Goal: Task Accomplishment & Management: Manage account settings

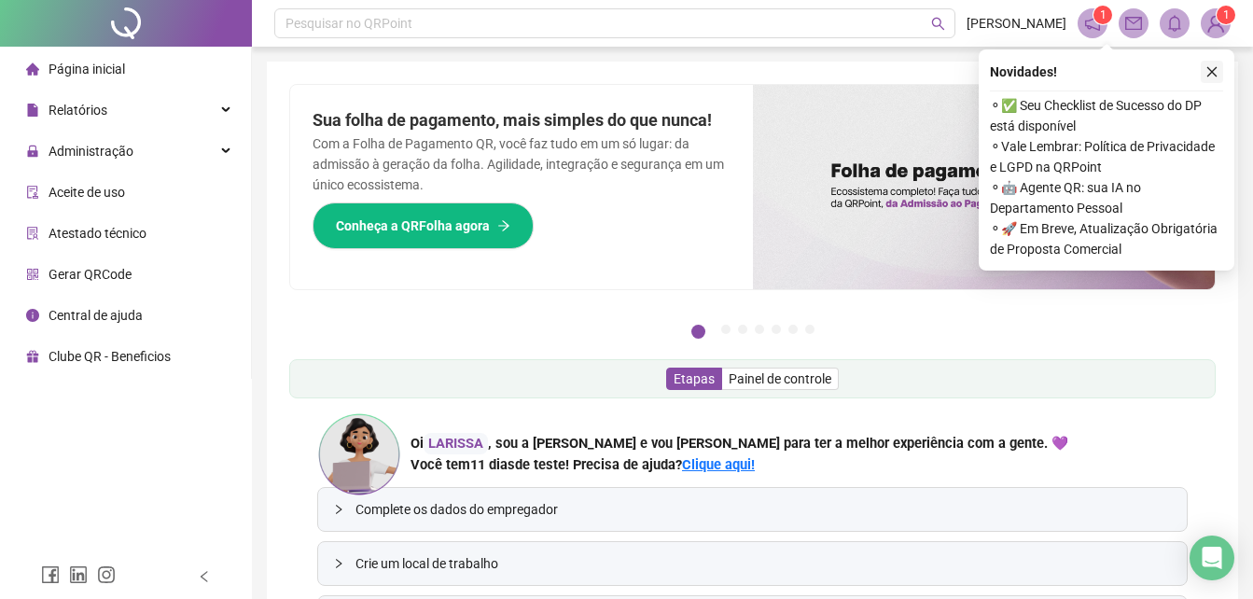
click at [1206, 63] on button "button" at bounding box center [1212, 72] width 22 height 22
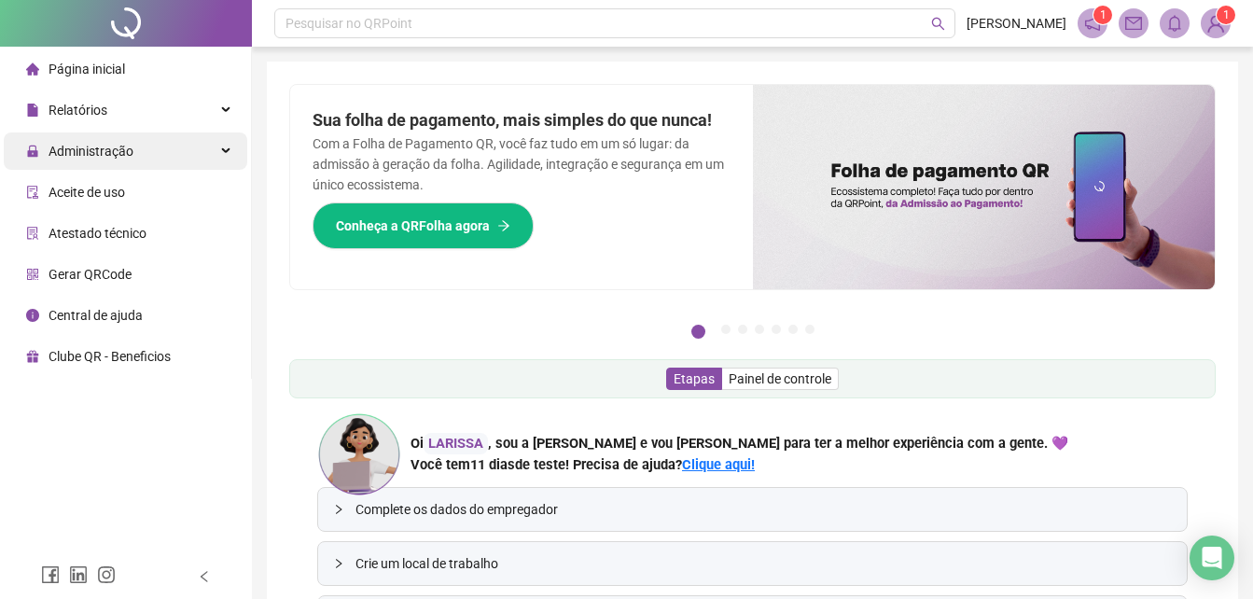
click at [109, 136] on span "Administração" at bounding box center [79, 151] width 107 height 37
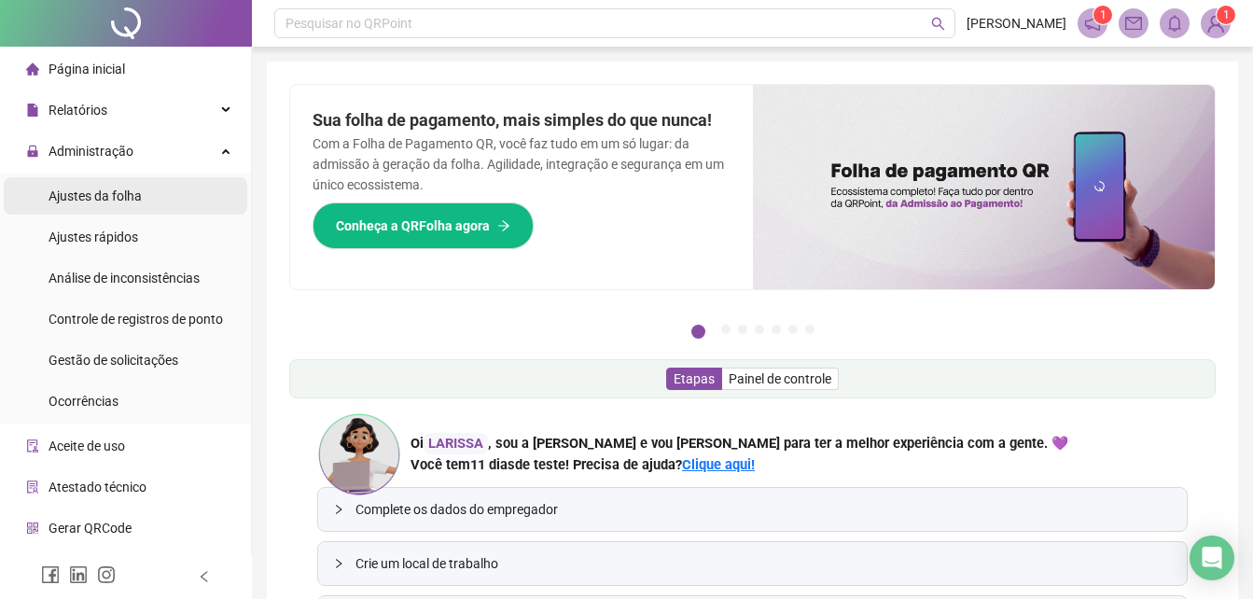
click at [148, 214] on li "Ajustes da folha" at bounding box center [126, 195] width 244 height 37
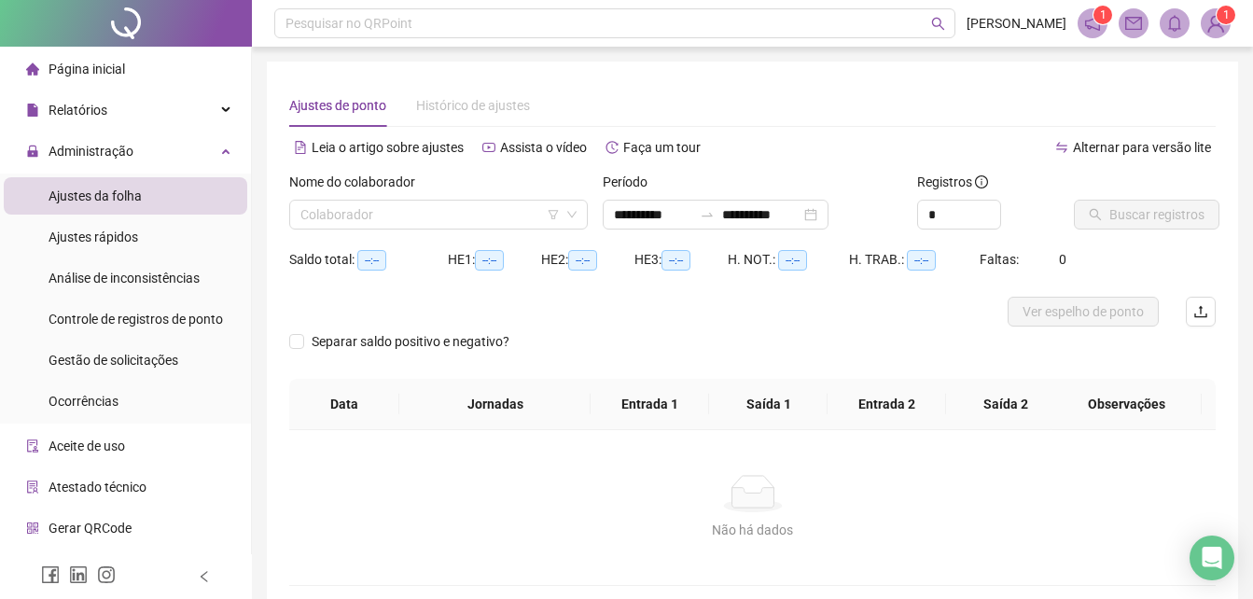
type input "**********"
click at [538, 230] on div "Nome do colaborador Colaborador" at bounding box center [439, 208] width 314 height 73
click at [565, 220] on span at bounding box center [438, 215] width 276 height 28
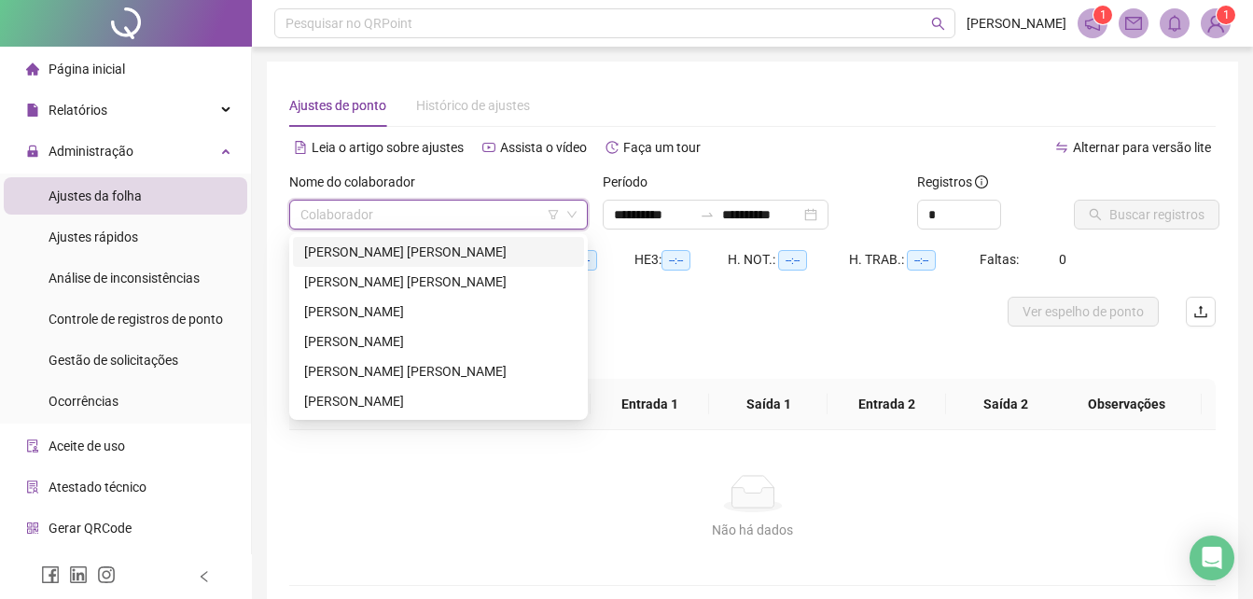
click at [419, 250] on div "[PERSON_NAME] [PERSON_NAME]" at bounding box center [438, 252] width 269 height 21
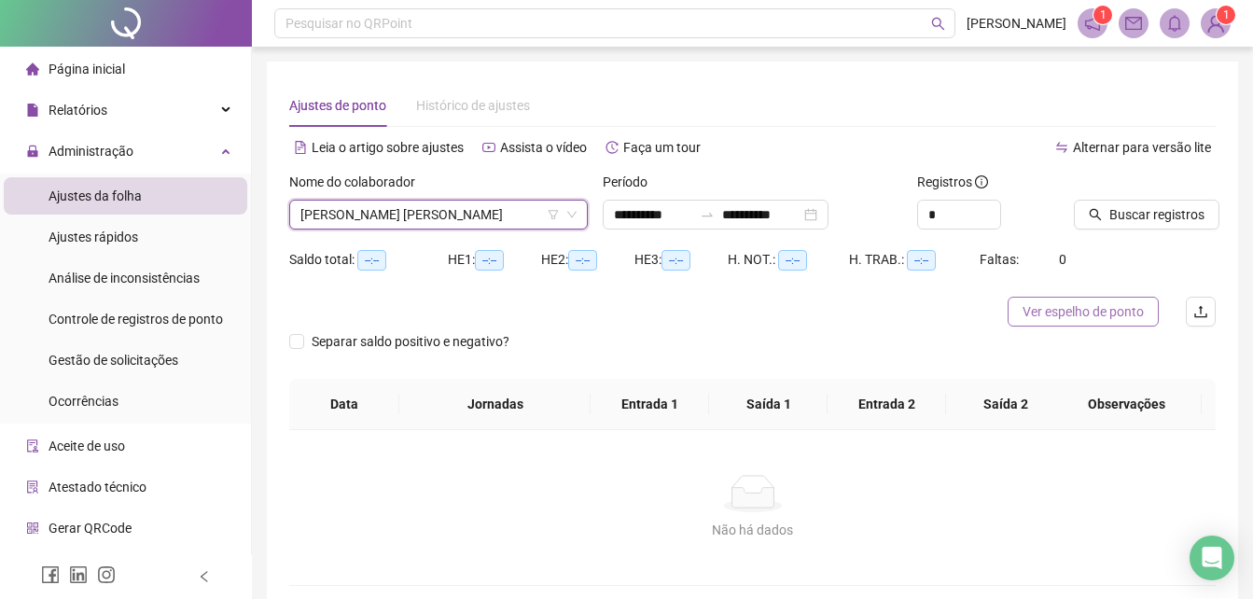
click at [1067, 306] on span "Ver espelho de ponto" at bounding box center [1083, 311] width 121 height 21
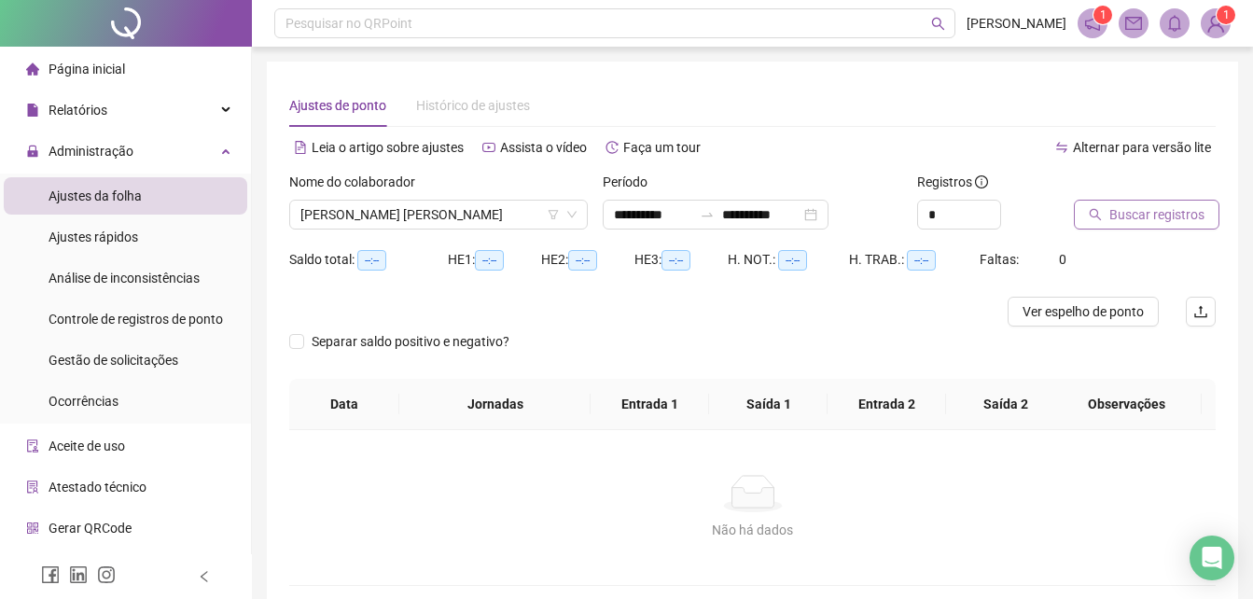
click at [1113, 219] on span "Buscar registros" at bounding box center [1156, 214] width 95 height 21
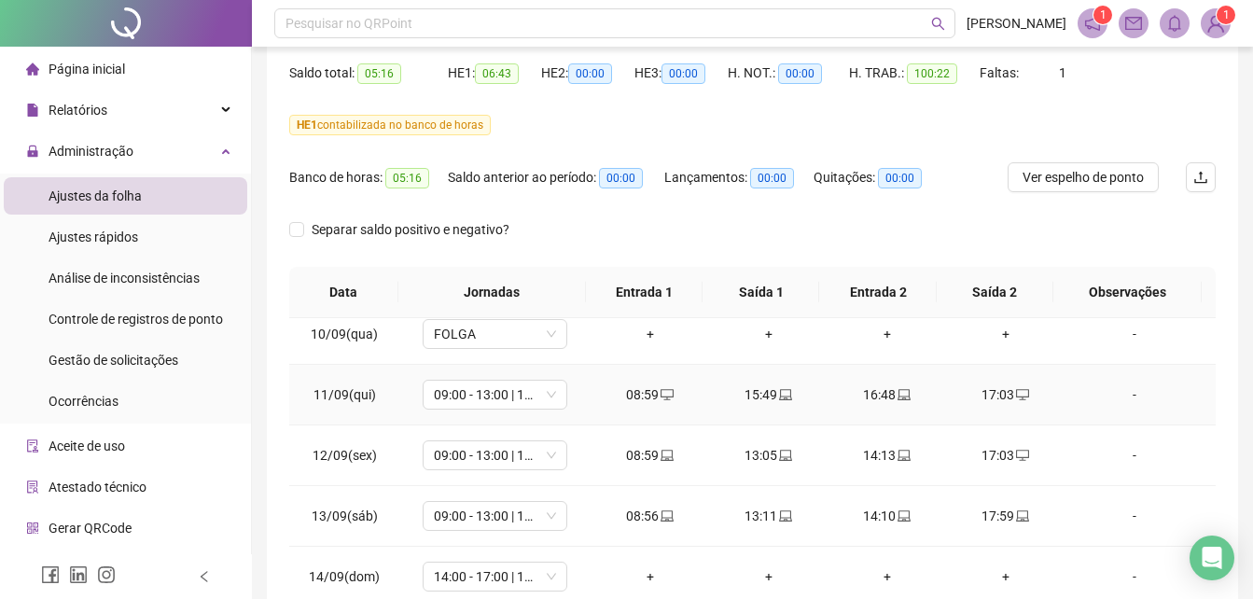
scroll to position [693, 0]
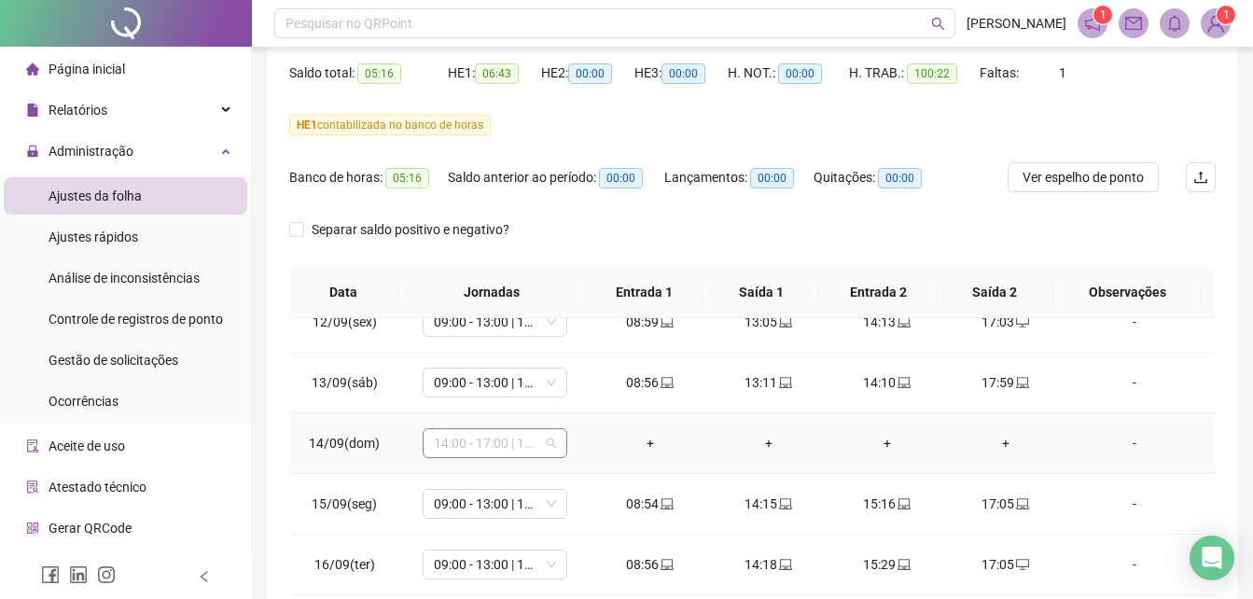
click at [544, 446] on span "14:00 - 17:00 | 17:15 - 20:00" at bounding box center [495, 443] width 122 height 28
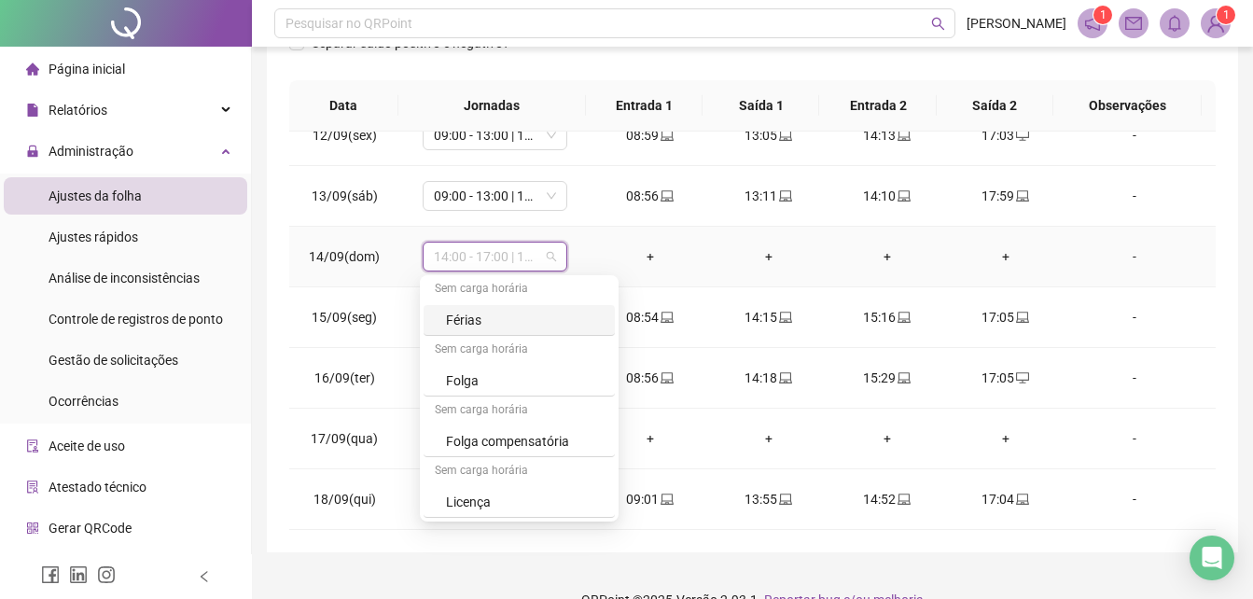
click at [509, 254] on span "14:00 - 17:00 | 17:15 - 20:00" at bounding box center [495, 257] width 122 height 28
click at [498, 249] on span "14:00 - 17:00 | 17:15 - 20:00" at bounding box center [495, 257] width 122 height 28
click at [492, 381] on div "Folga" at bounding box center [525, 380] width 158 height 21
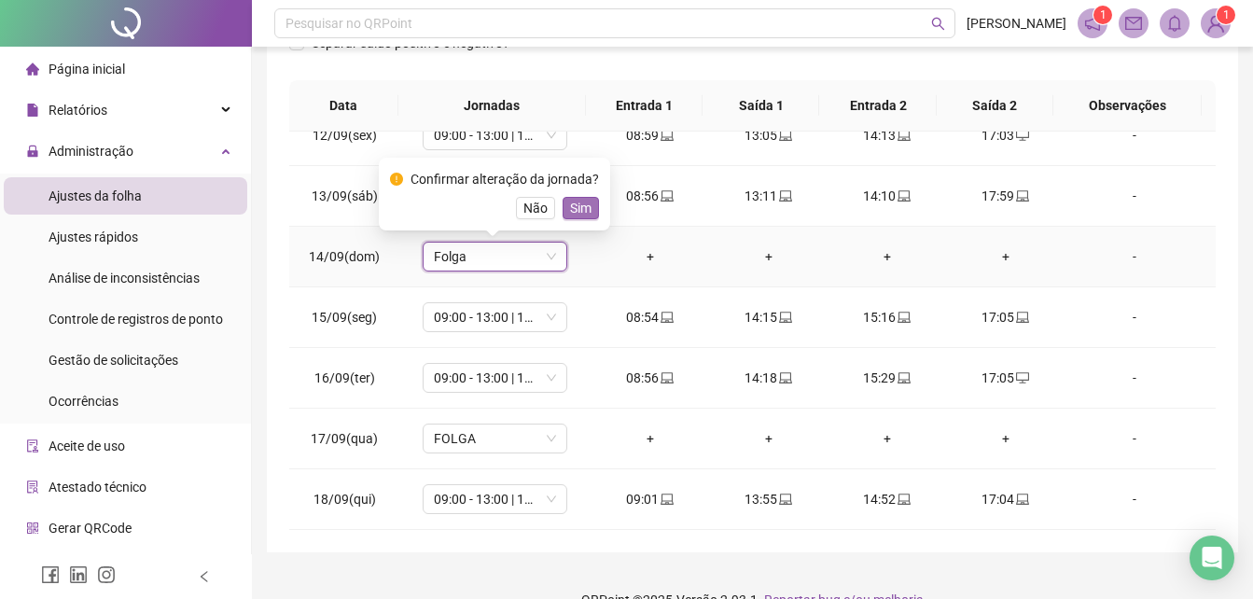
click at [579, 210] on span "Sim" at bounding box center [580, 208] width 21 height 21
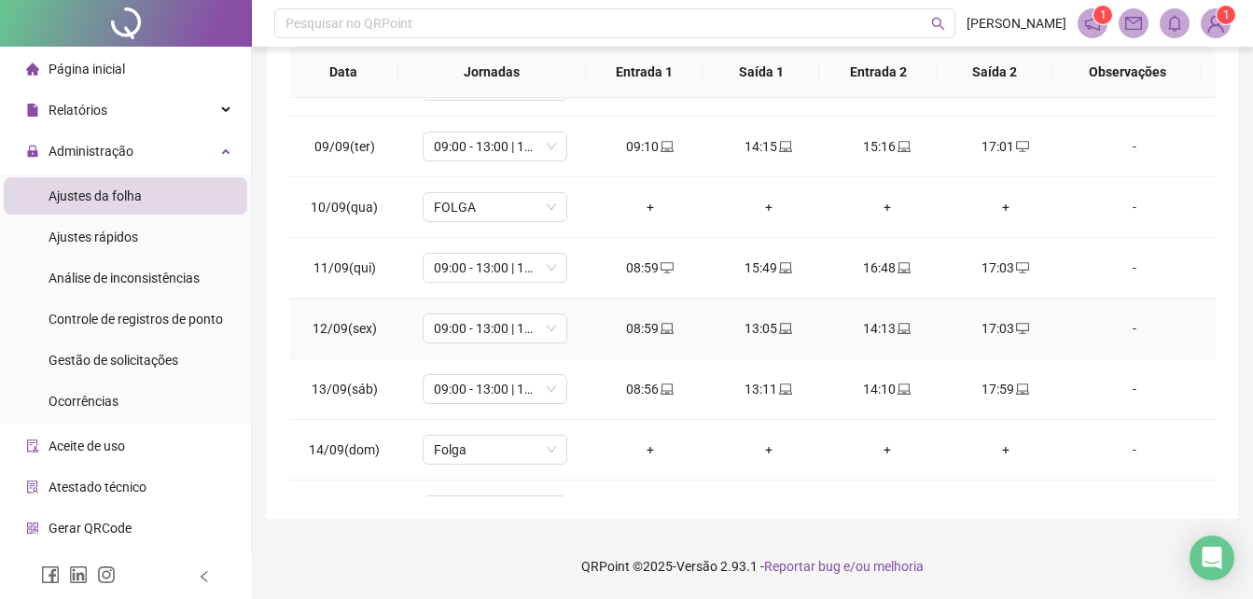
scroll to position [693, 0]
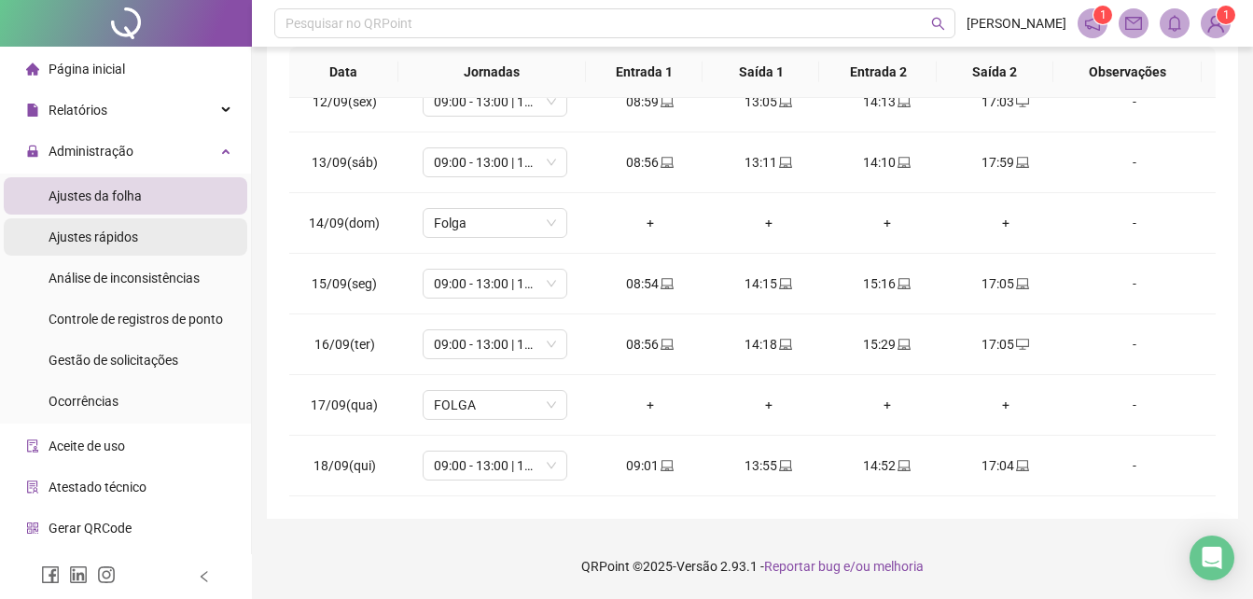
click at [117, 239] on span "Ajustes rápidos" at bounding box center [94, 237] width 90 height 15
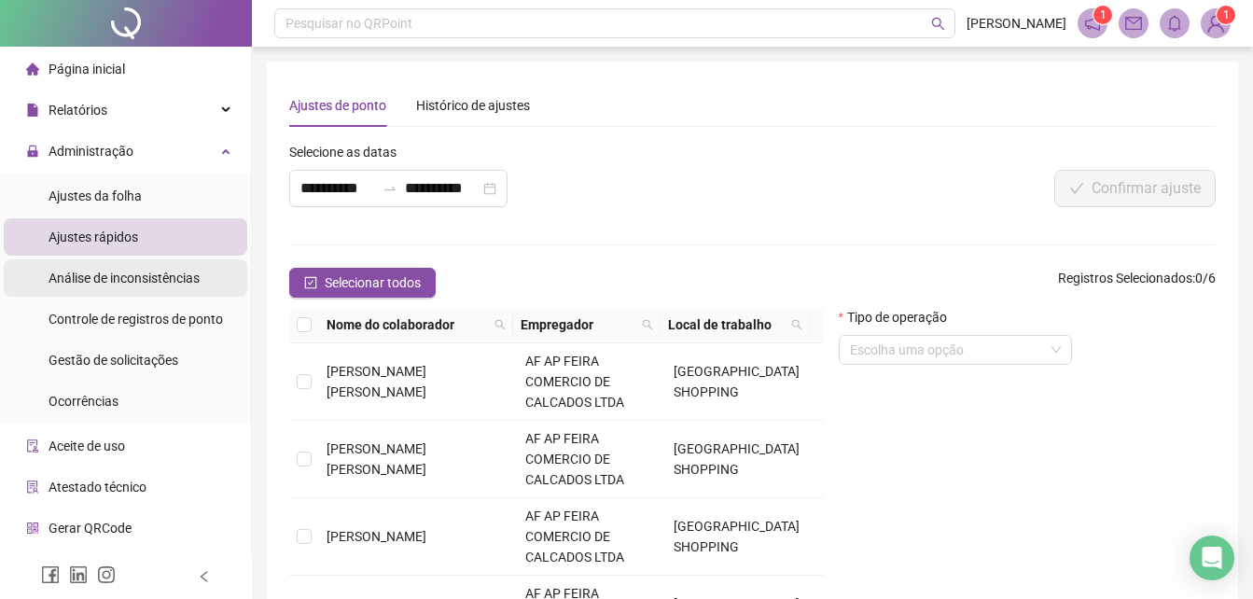
click at [114, 274] on span "Análise de inconsistências" at bounding box center [124, 278] width 151 height 15
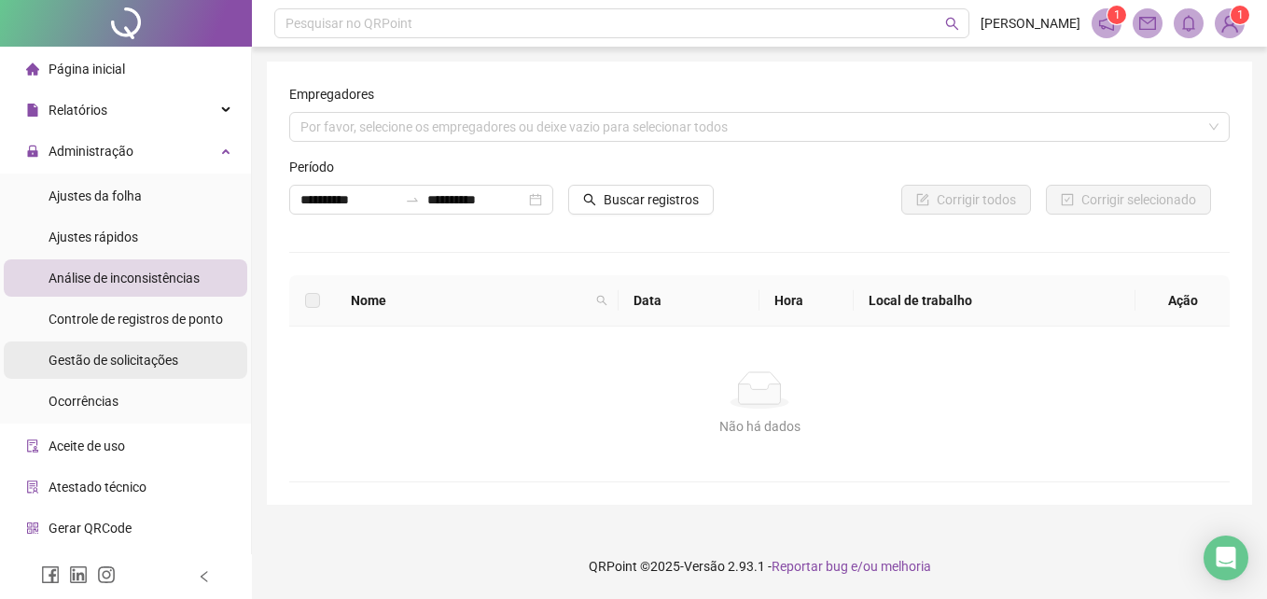
click at [119, 364] on span "Gestão de solicitações" at bounding box center [114, 360] width 130 height 15
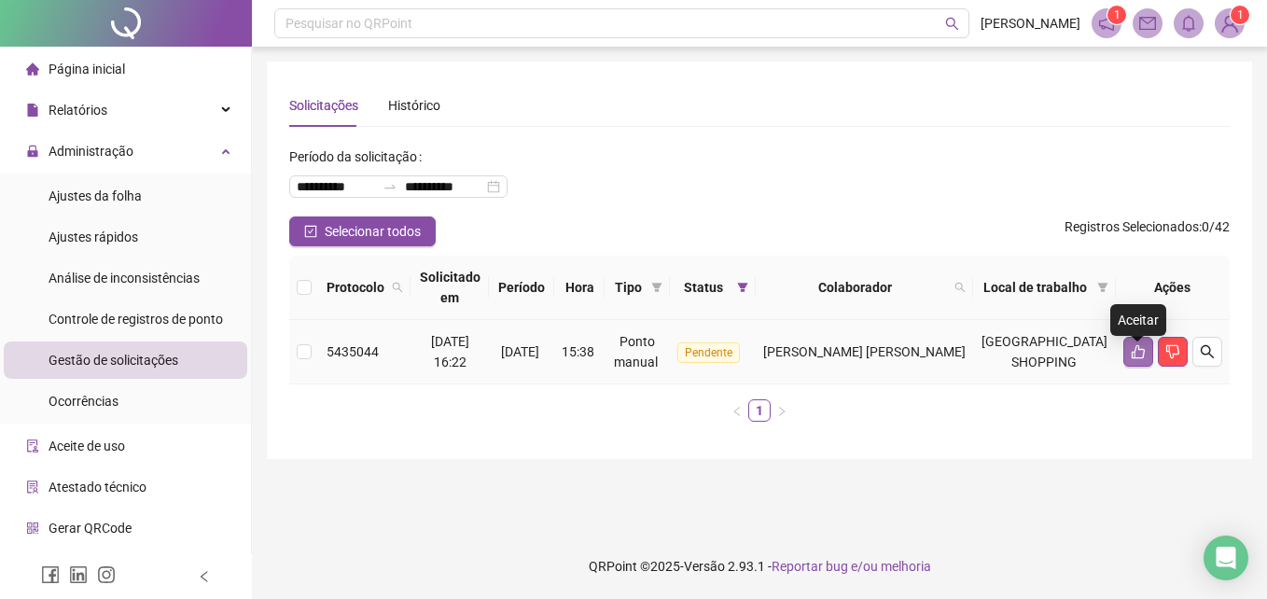
click at [1142, 359] on icon "like" at bounding box center [1138, 351] width 15 height 15
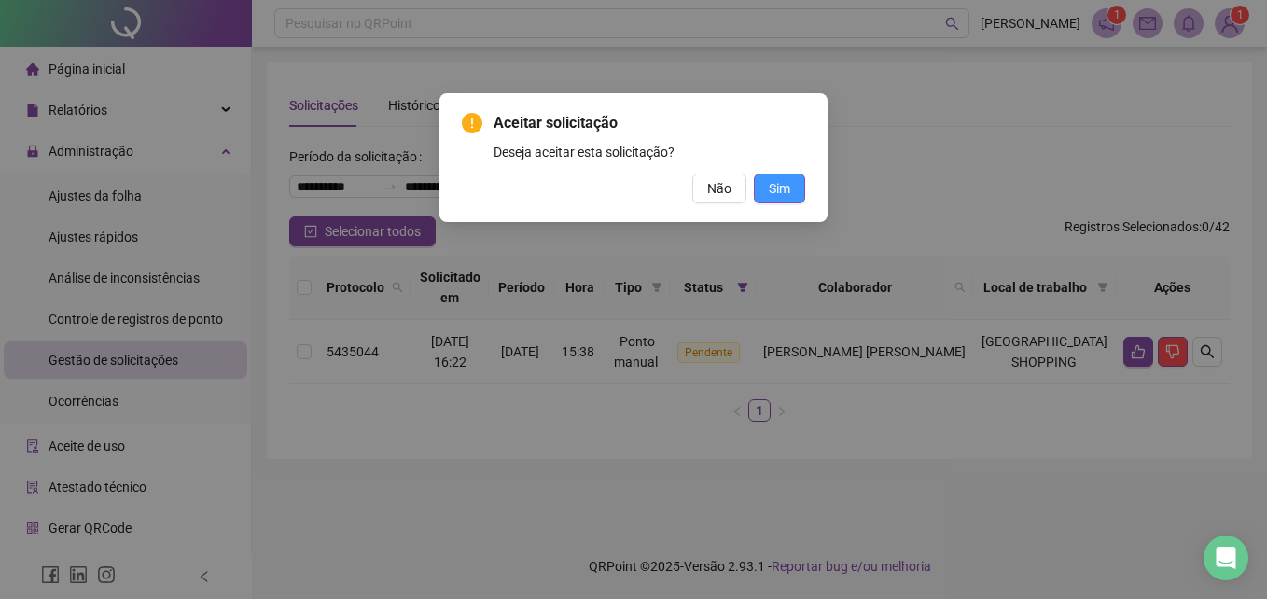
click at [796, 188] on button "Sim" at bounding box center [779, 189] width 51 height 30
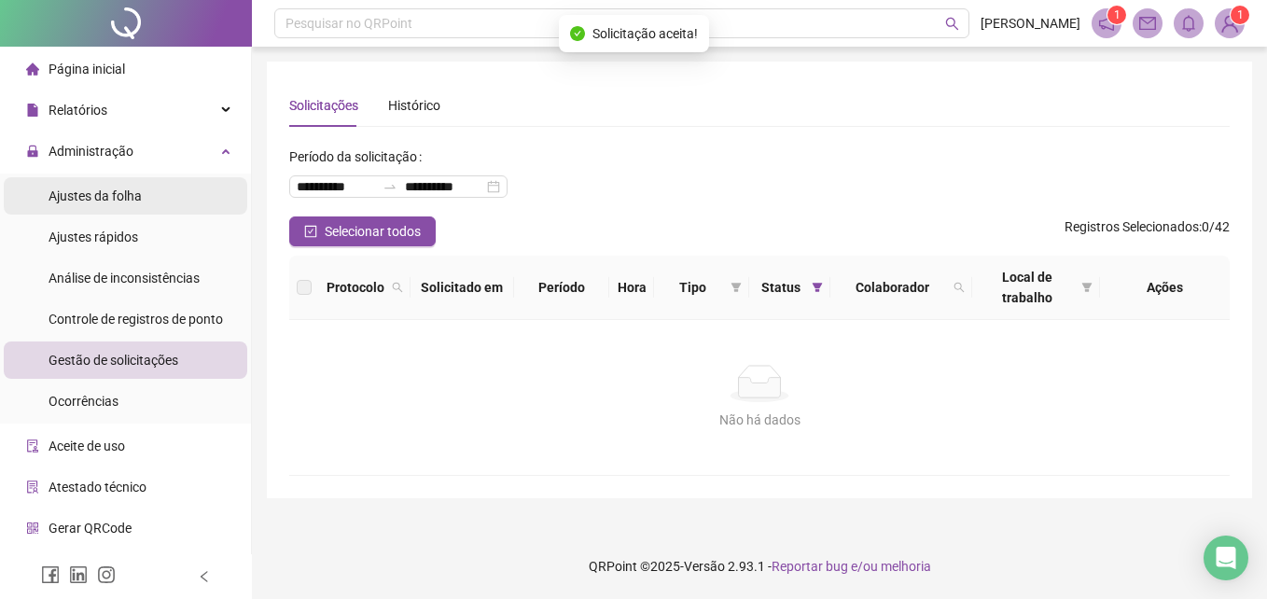
click at [105, 203] on span "Ajustes da folha" at bounding box center [95, 195] width 93 height 15
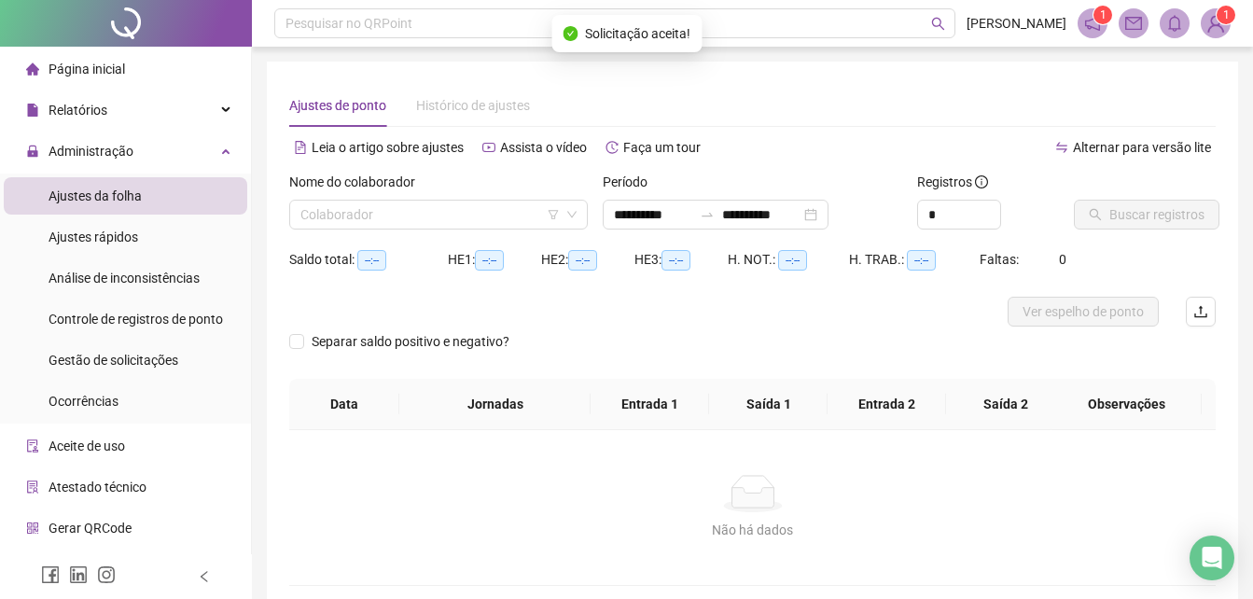
type input "**********"
click at [578, 229] on div "Colaborador" at bounding box center [438, 215] width 299 height 30
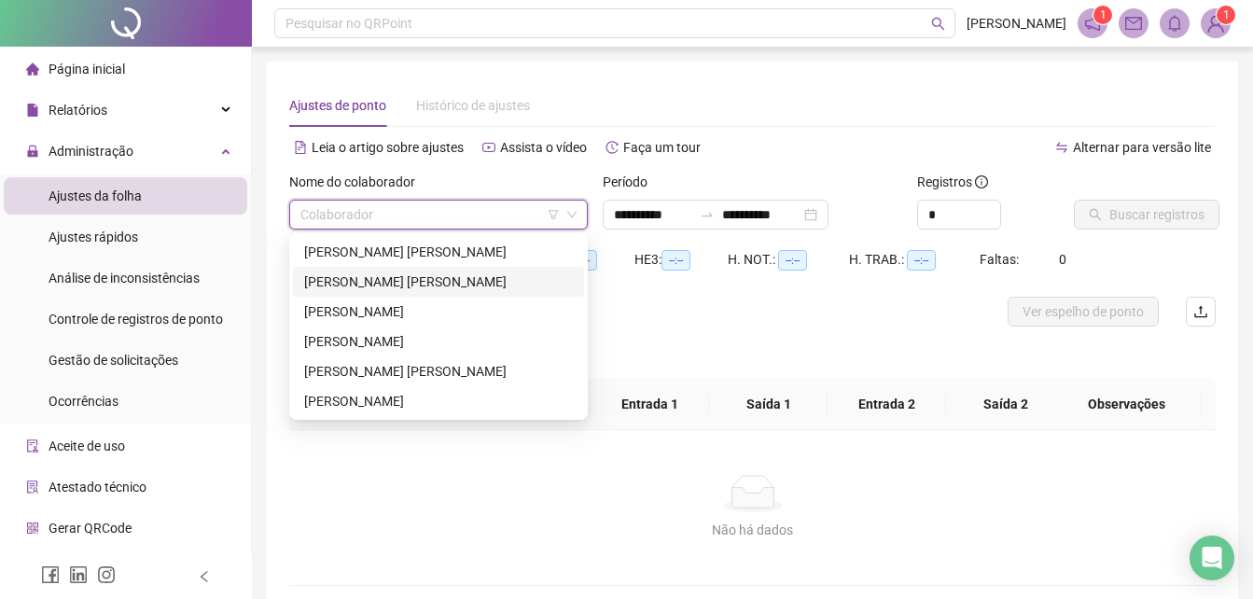
click at [376, 279] on div "[PERSON_NAME] [PERSON_NAME]" at bounding box center [438, 282] width 269 height 21
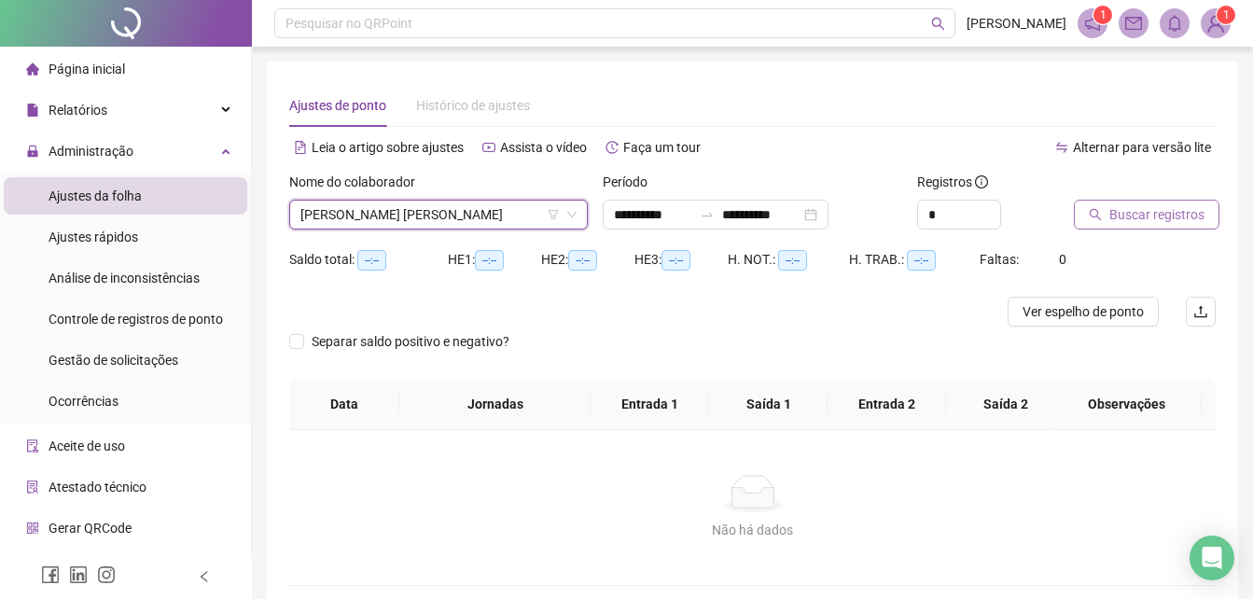
click at [1123, 223] on span "Buscar registros" at bounding box center [1156, 214] width 95 height 21
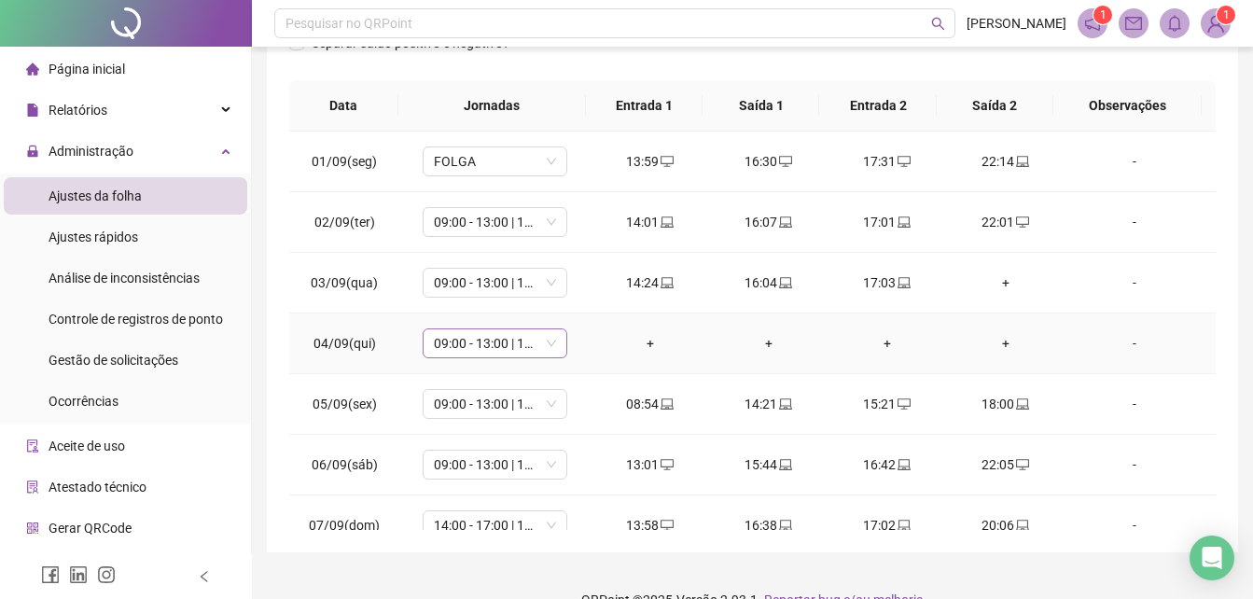
scroll to position [280, 0]
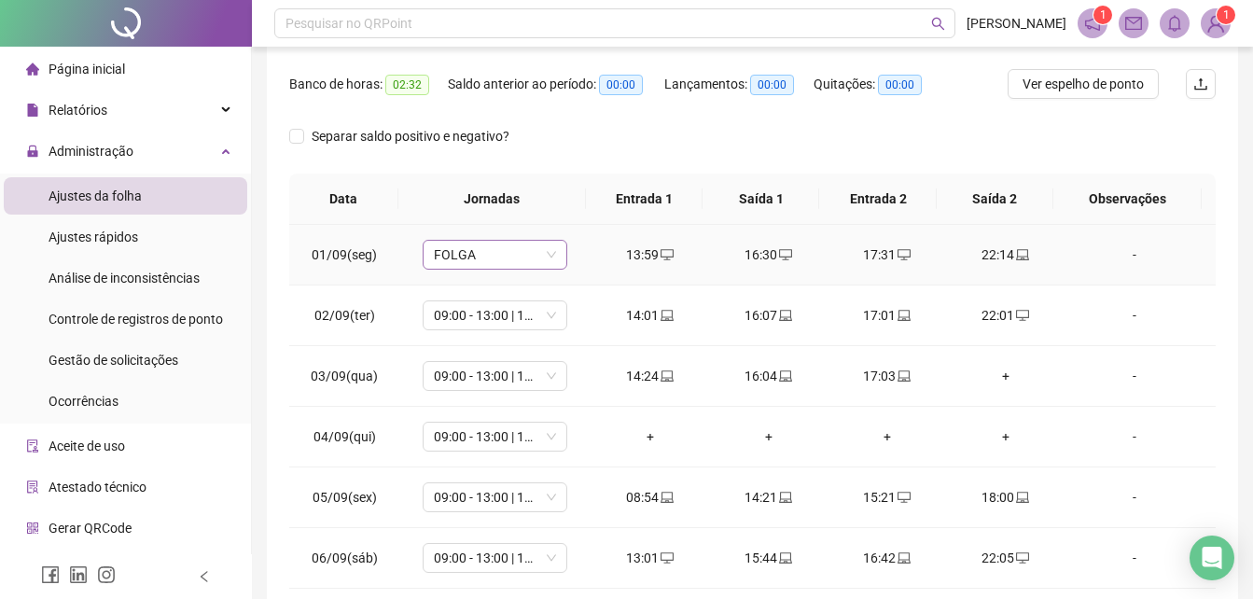
click at [495, 263] on span "FOLGA" at bounding box center [495, 255] width 122 height 28
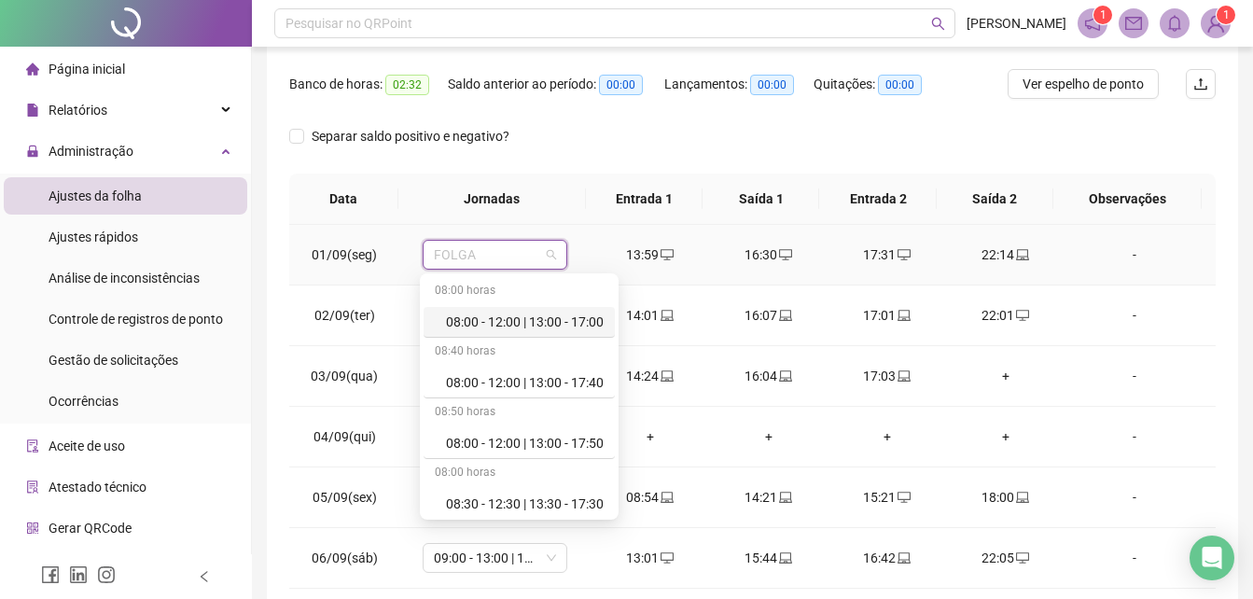
click at [464, 320] on div "08:00 - 12:00 | 13:00 - 17:00" at bounding box center [525, 322] width 158 height 21
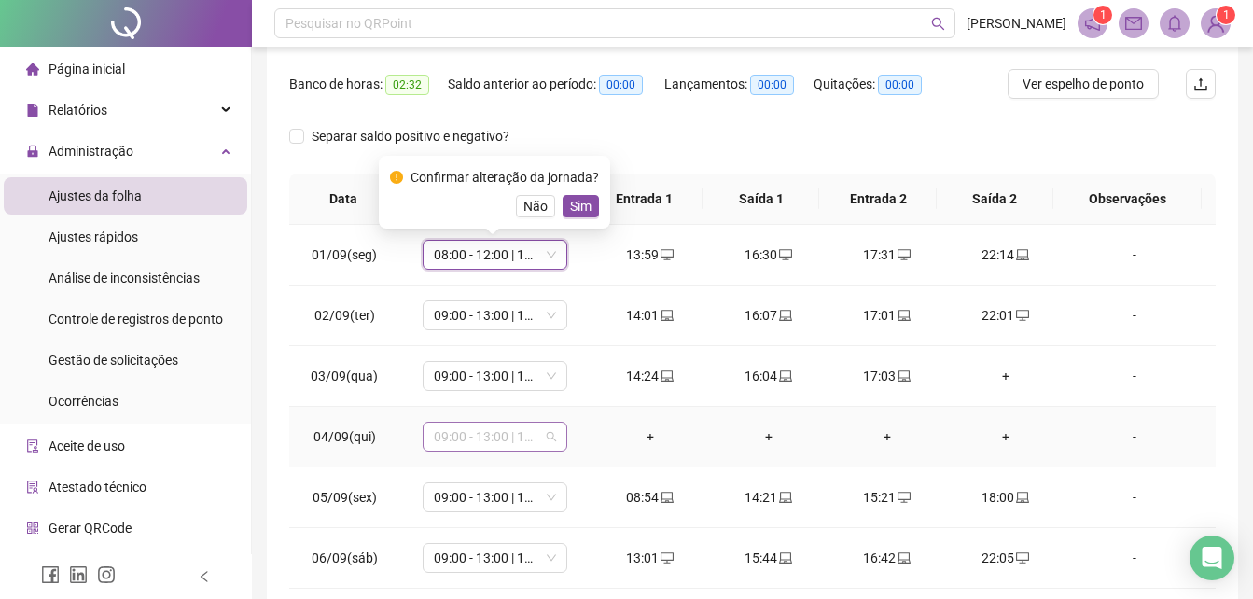
click at [475, 435] on span "09:00 - 13:00 | 14:00 - 17:00" at bounding box center [495, 437] width 122 height 28
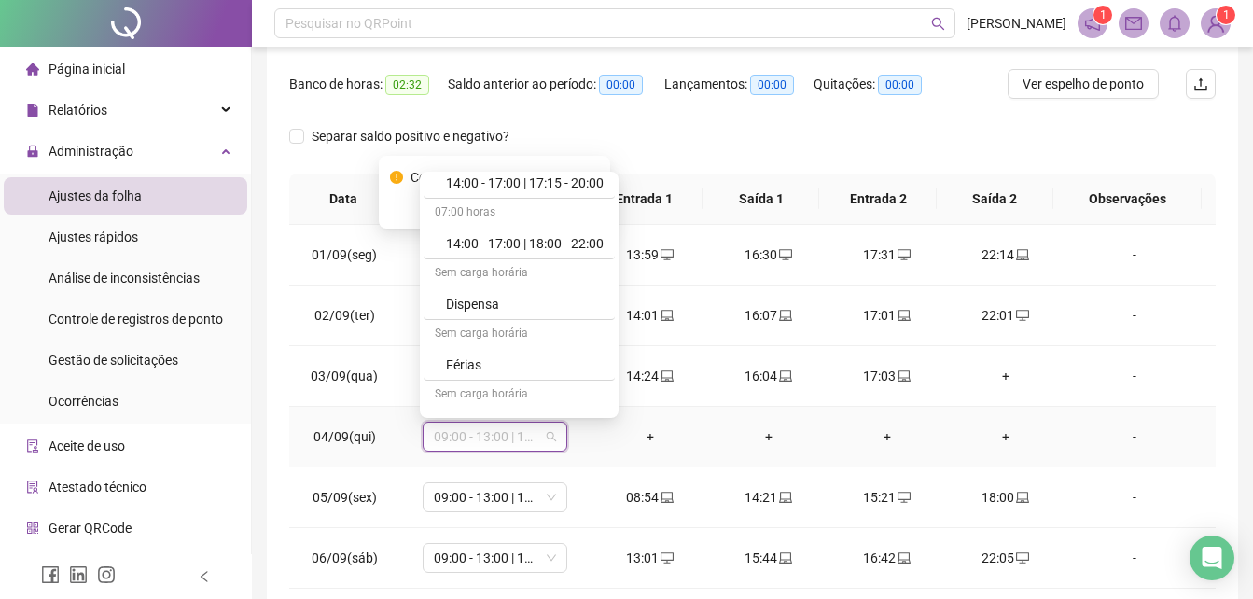
scroll to position [1586, 0]
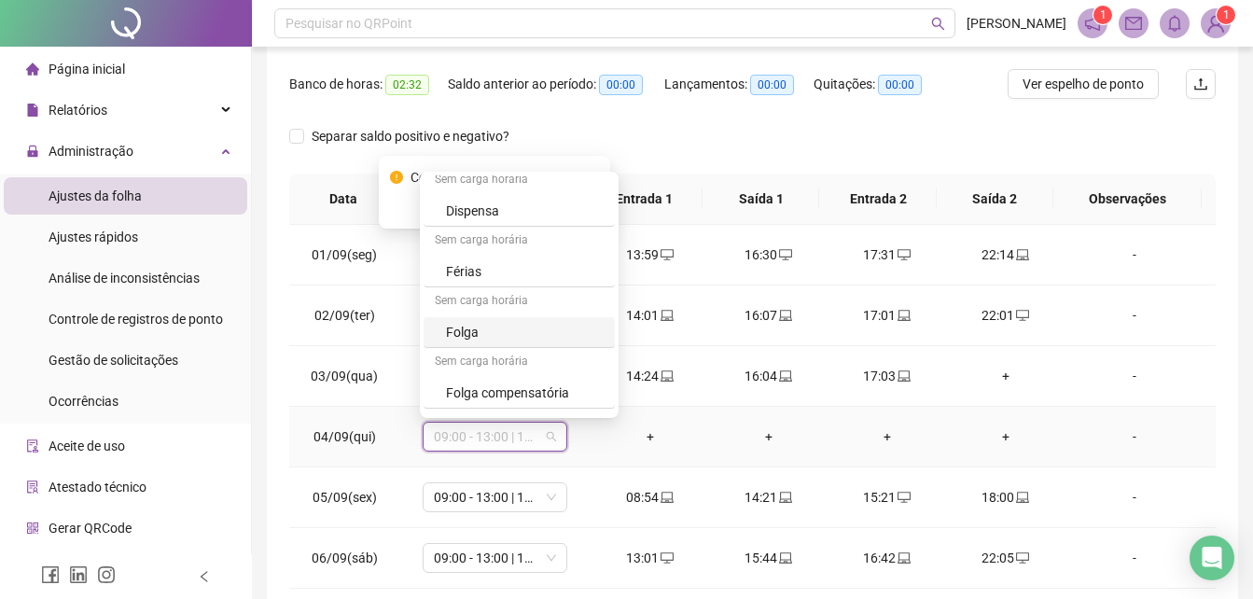
click at [465, 328] on div "Folga" at bounding box center [525, 332] width 158 height 21
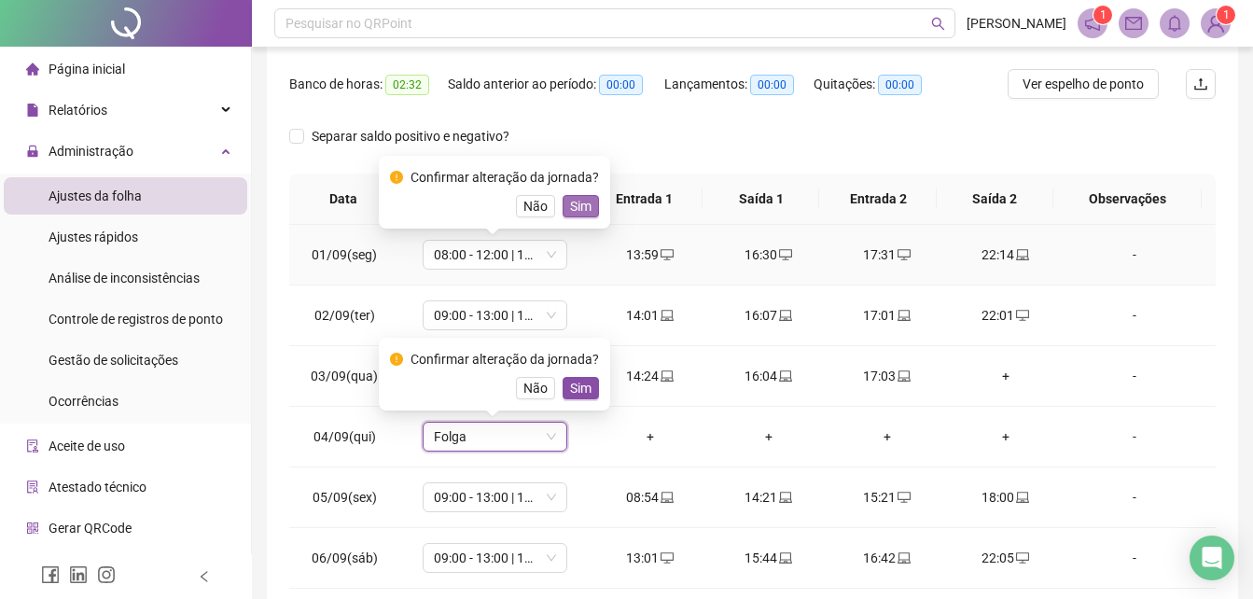
click at [570, 209] on span "Sim" at bounding box center [580, 206] width 21 height 21
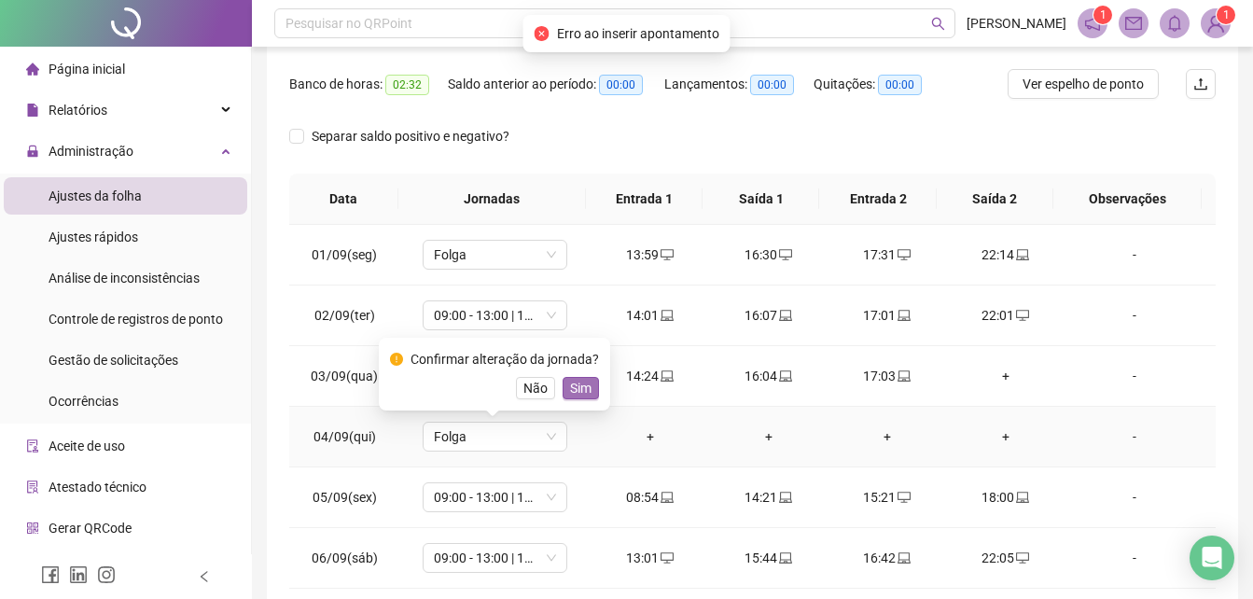
click at [579, 393] on span "Sim" at bounding box center [580, 388] width 21 height 21
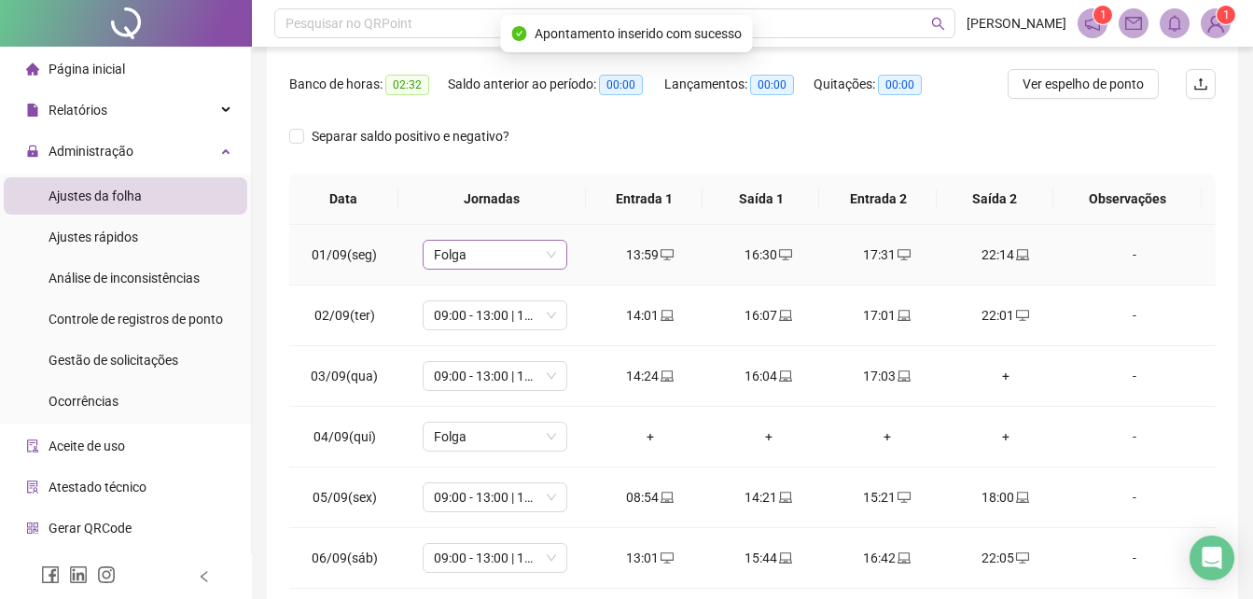
click at [558, 258] on div "Folga" at bounding box center [495, 255] width 145 height 30
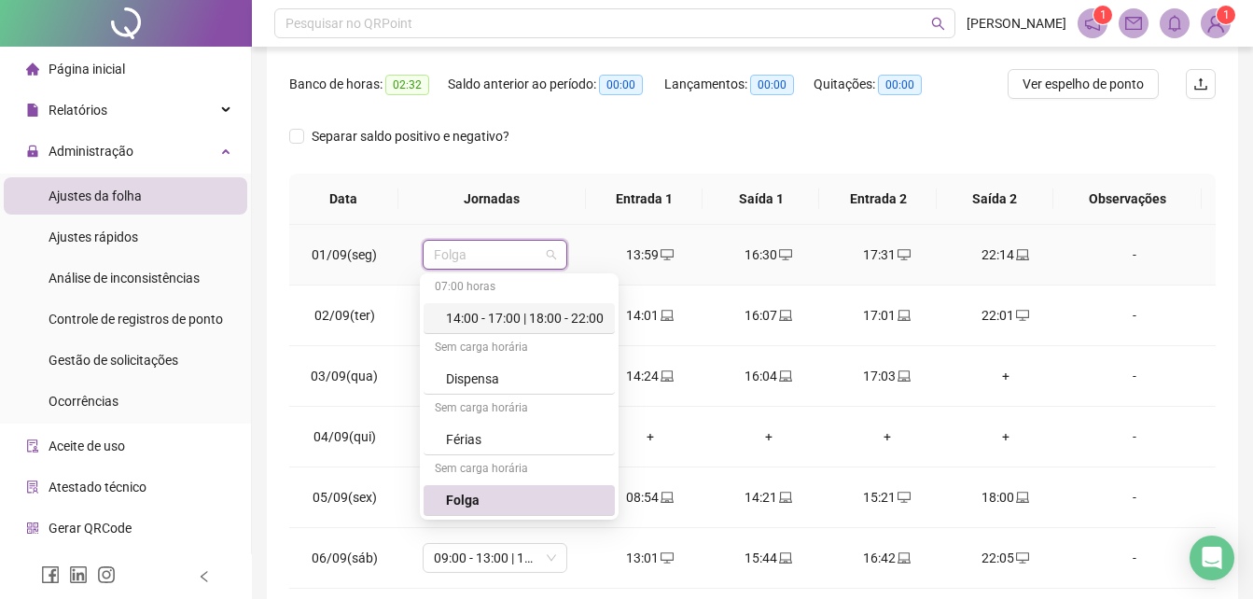
click at [509, 323] on div "14:00 - 17:00 | 18:00 - 22:00" at bounding box center [525, 318] width 158 height 21
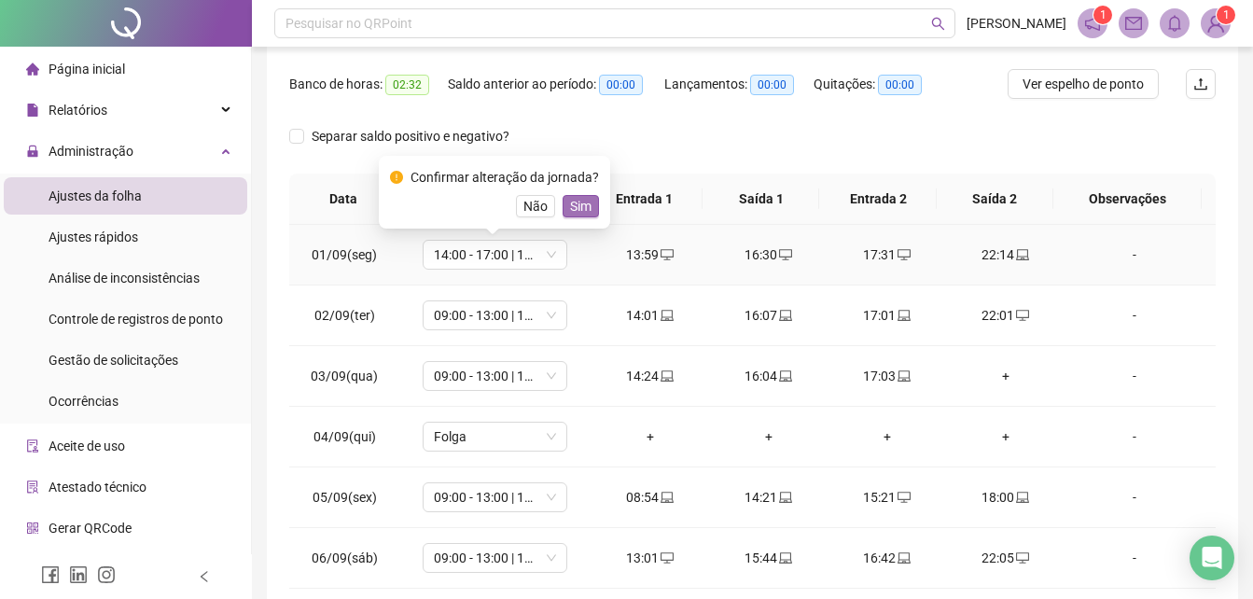
click at [570, 203] on span "Sim" at bounding box center [580, 206] width 21 height 21
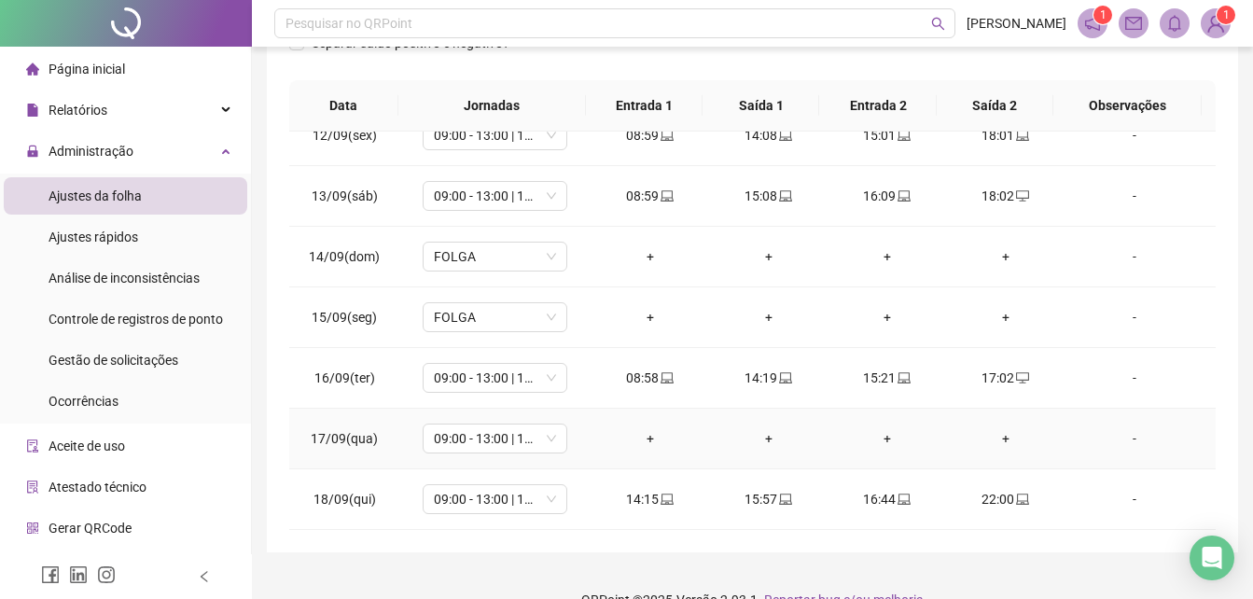
scroll to position [407, 0]
